Goal: Information Seeking & Learning: Find specific fact

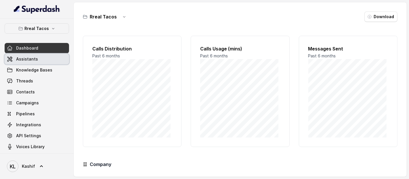
click at [34, 60] on span "Assistants" at bounding box center [27, 59] width 22 height 6
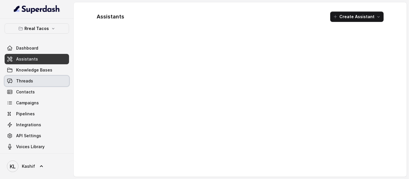
click at [31, 83] on span "Threads" at bounding box center [24, 81] width 17 height 6
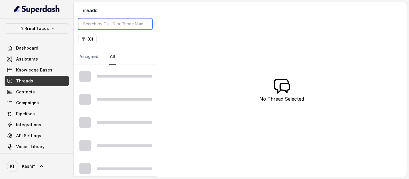
click at [109, 20] on input "search" at bounding box center [115, 23] width 74 height 11
paste input "CA410e3cdc270bc50c3e16e951fd2accbe"
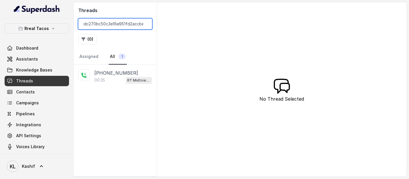
click at [123, 21] on input "CA410e3cdc270bc50c3e16e951fd2accbe" at bounding box center [115, 23] width 74 height 11
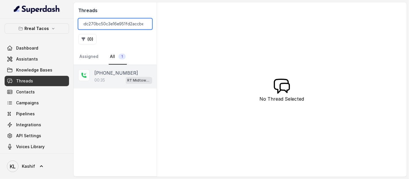
type input "CA410e3cdc270bc50c3e16e951fd2accbe"
click at [106, 76] on div "00:35 RT Midtown / EN" at bounding box center [123, 79] width 58 height 7
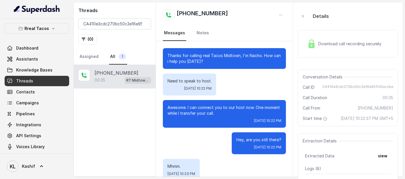
scroll to position [43, 0]
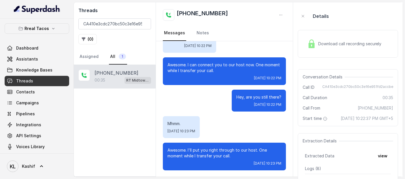
click at [338, 49] on div "Download call recording securely" at bounding box center [344, 43] width 79 height 13
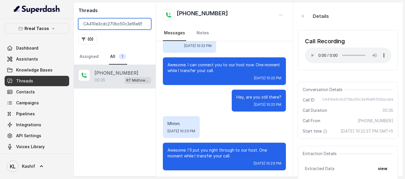
click at [122, 24] on input "CA410e3cdc270bc50c3e16e951fd2accbe" at bounding box center [114, 23] width 73 height 11
paste input "319266240961a3d62530ec32f9f3dc6"
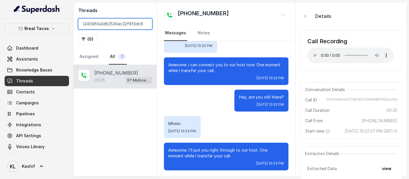
scroll to position [0, 20]
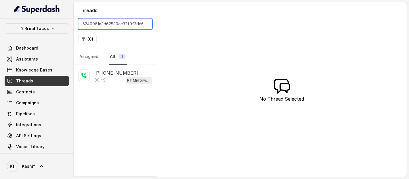
type input "CA4319266240961a3d62530ec32f9f3dc6"
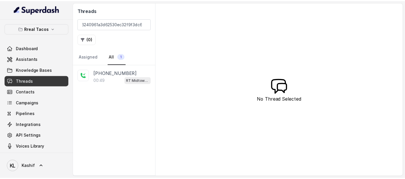
scroll to position [0, 0]
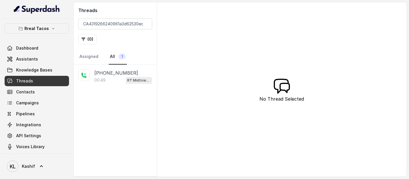
click at [105, 73] on p "[PHONE_NUMBER]" at bounding box center [116, 72] width 44 height 7
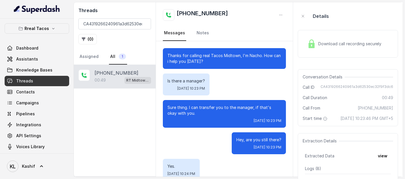
scroll to position [128, 0]
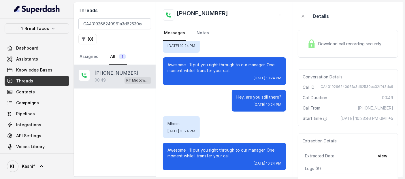
click at [341, 42] on span "Download call recording securely" at bounding box center [351, 44] width 66 height 6
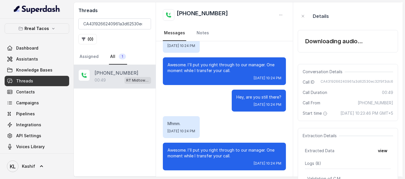
click at [331, 27] on div "Downloading audio..." at bounding box center [347, 41] width 100 height 32
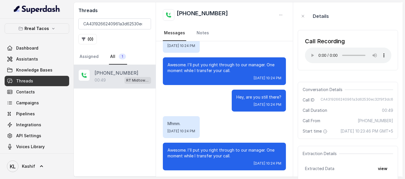
click at [349, 31] on div "Call Recording Your browser does not support the audio element." at bounding box center [347, 50] width 100 height 40
click at [117, 27] on input "CA4319266240961a3d62530ec32f9f3dc6" at bounding box center [114, 23] width 73 height 11
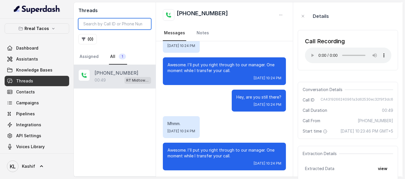
paste input "CAb46ec084fe13ce16cfe20645ab2b3107"
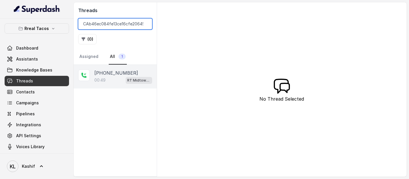
type input "CAb46ec084fe13ce16cfe20645ab2b3107"
click at [114, 80] on div "00:49 RT Midtown / EN" at bounding box center [123, 79] width 58 height 7
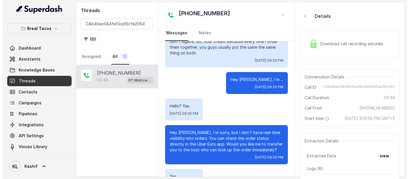
scroll to position [104, 0]
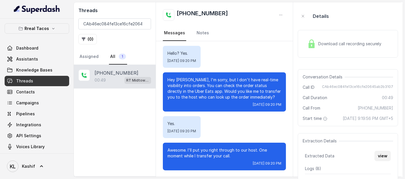
click at [387, 161] on button "view" at bounding box center [382, 156] width 16 height 10
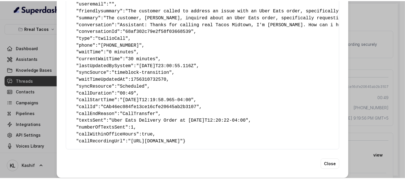
scroll to position [168, 0]
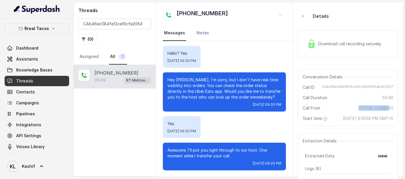
drag, startPoint x: 366, startPoint y: 106, endPoint x: 396, endPoint y: 107, distance: 30.5
click at [396, 107] on div "Conversation Details Call ID CAb46ec084fe13ce16cfe20645ab2b3107 Call Duration 0…" at bounding box center [347, 97] width 100 height 57
copy span "14046942724"
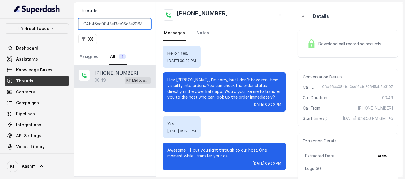
click at [129, 20] on input "CAb46ec084fe13ce16cfe20645ab2b3107" at bounding box center [114, 23] width 73 height 11
paste input "14046942724"
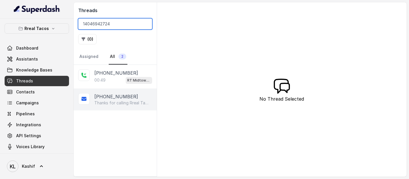
type input "14046942724"
click at [118, 100] on p "Thanks for calling Rreal Tacos! Looking for delivery? [URL][DOMAIN_NAME] Call m…" at bounding box center [121, 103] width 55 height 6
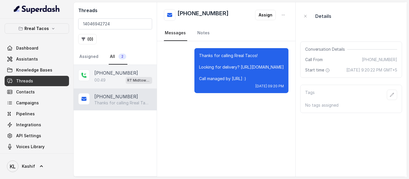
click at [117, 79] on div "00:49 RT Midtown / EN" at bounding box center [123, 79] width 58 height 7
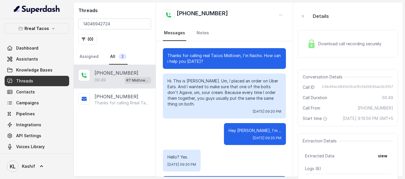
scroll to position [104, 0]
